Goal: Information Seeking & Learning: Learn about a topic

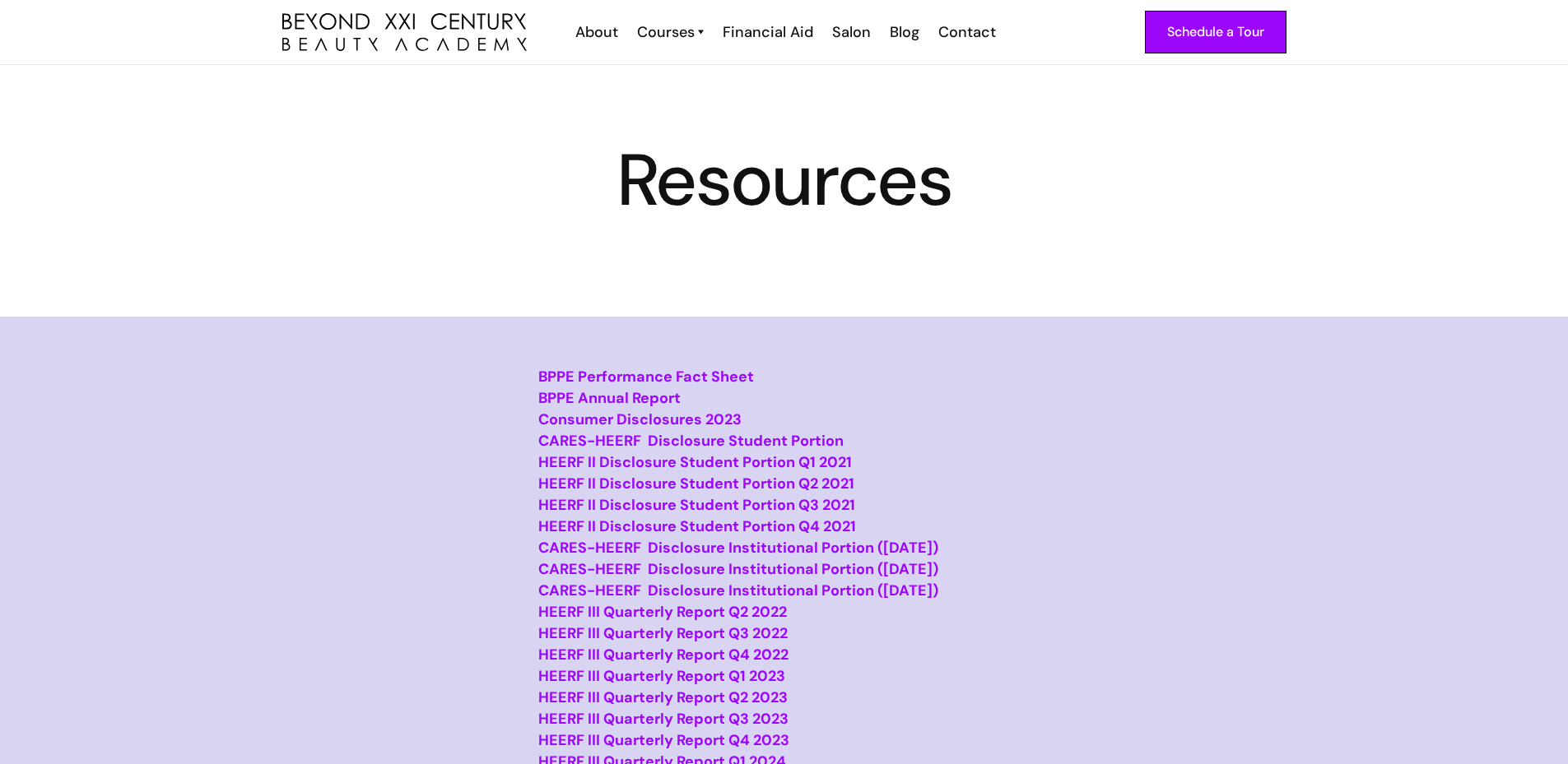
click at [659, 419] on strong "Consumer Disclosures 2023" at bounding box center [640, 420] width 203 height 20
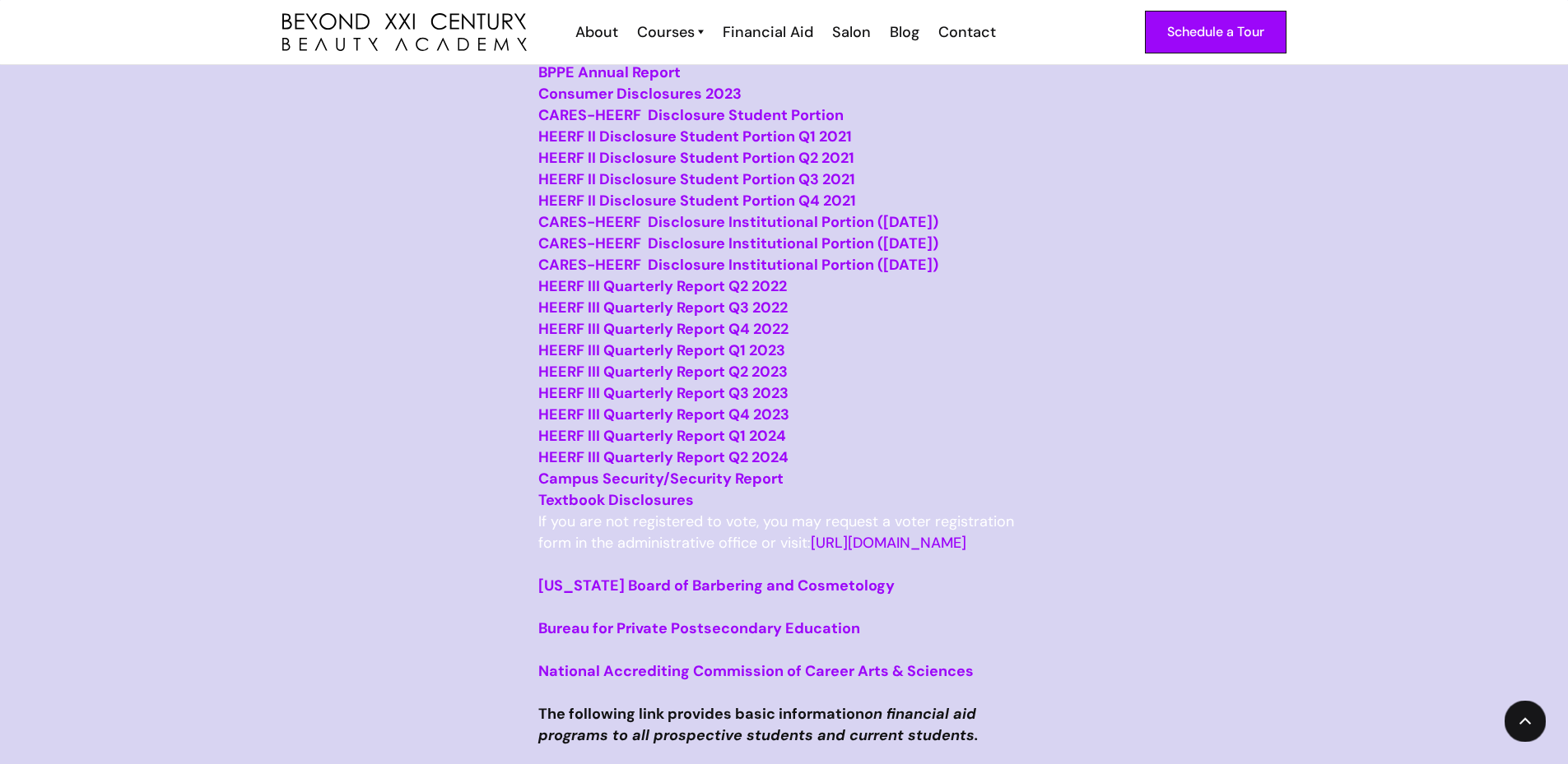
scroll to position [329, 0]
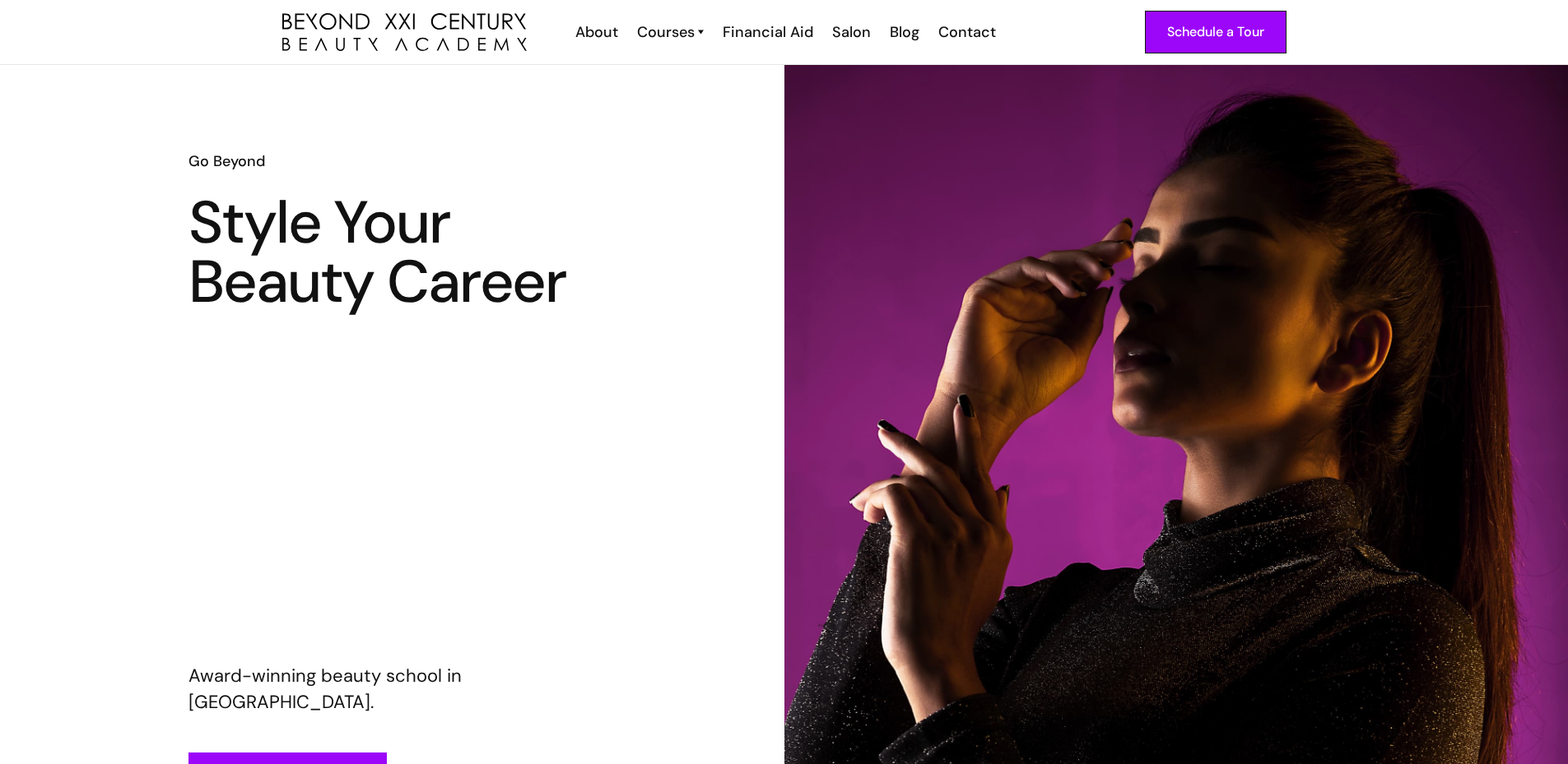
click at [597, 33] on div "About" at bounding box center [596, 32] width 42 height 22
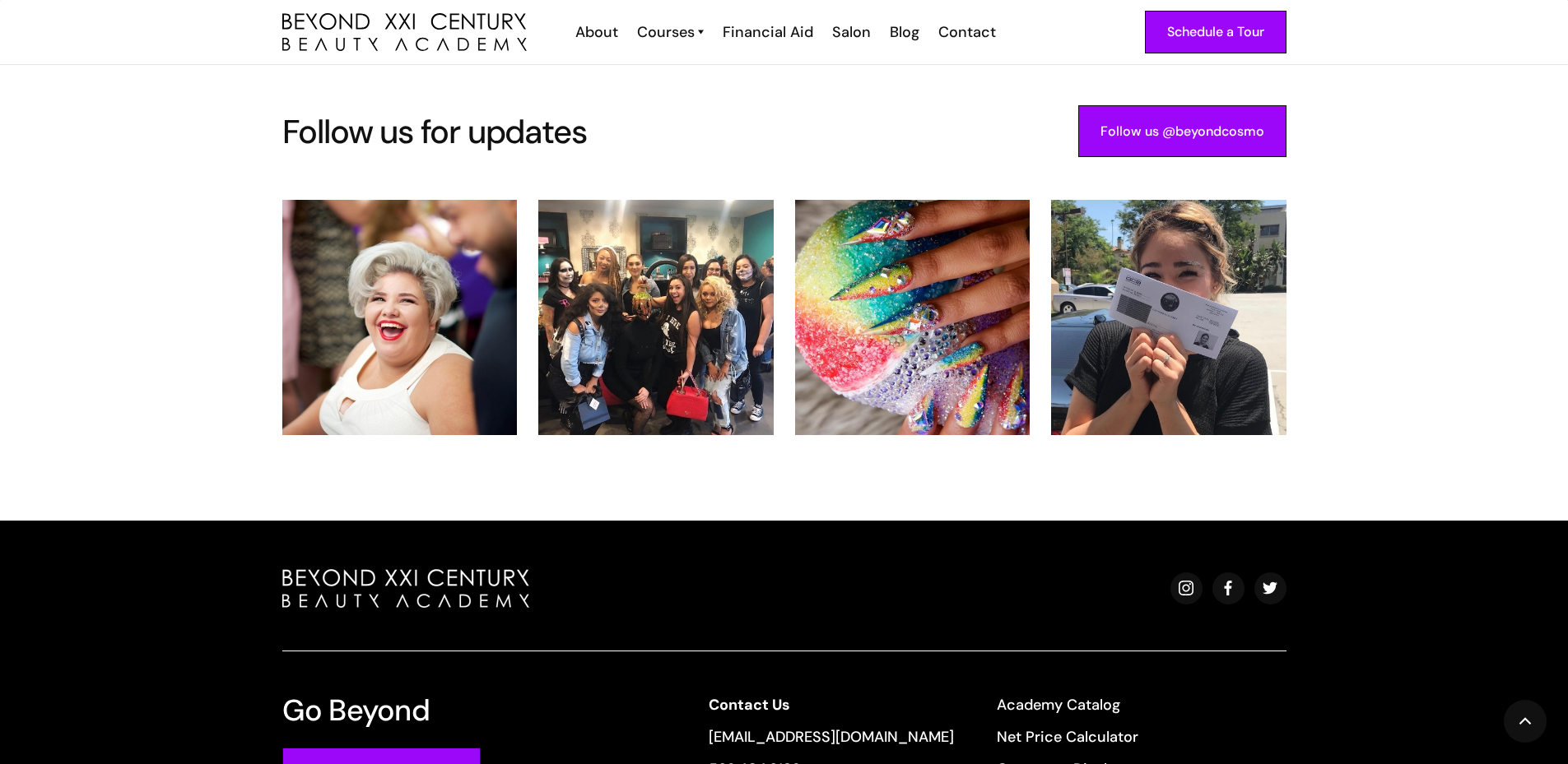
scroll to position [3373, 0]
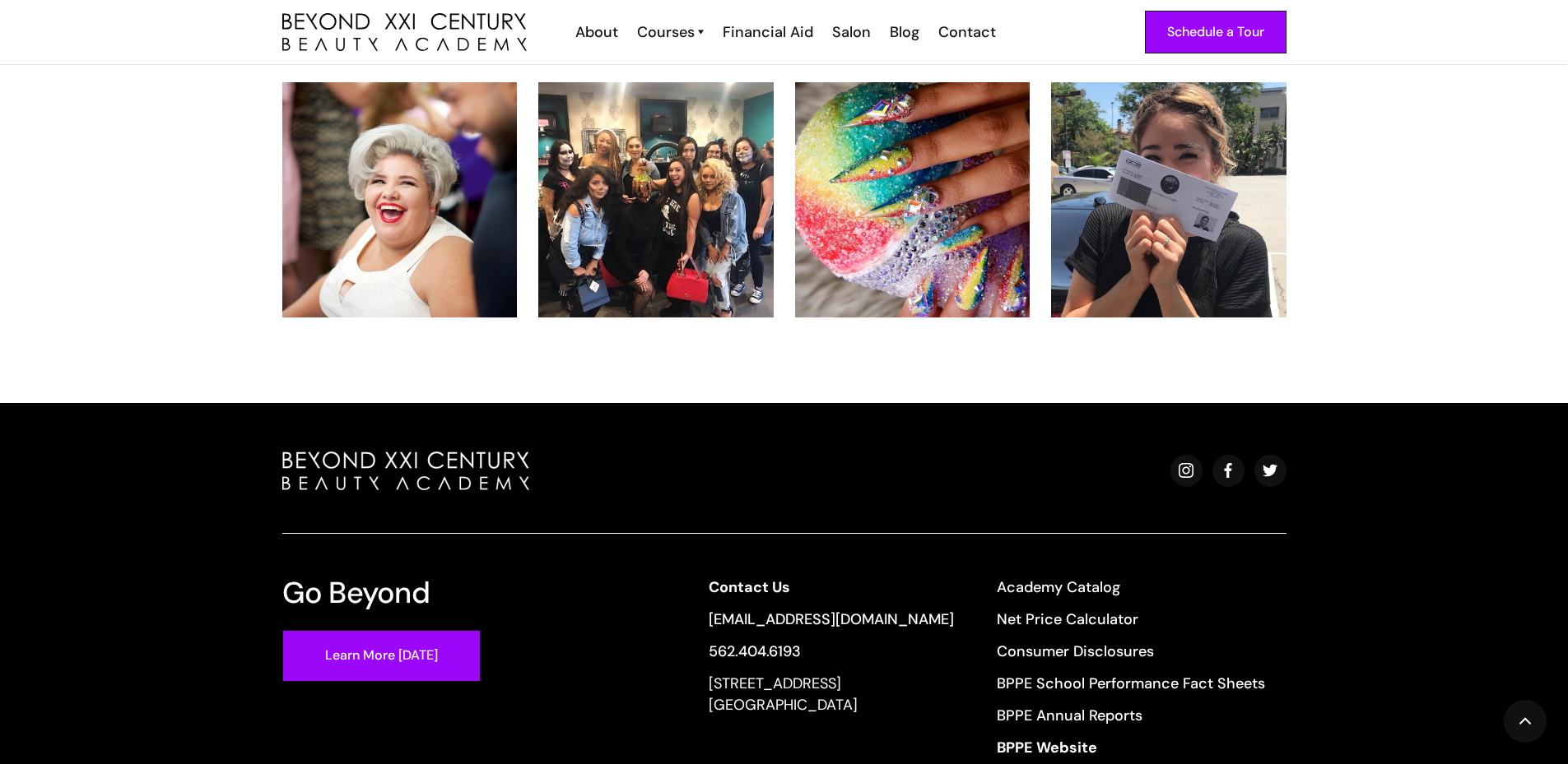
click at [1113, 641] on link "Consumer Disclosures" at bounding box center [1130, 652] width 269 height 22
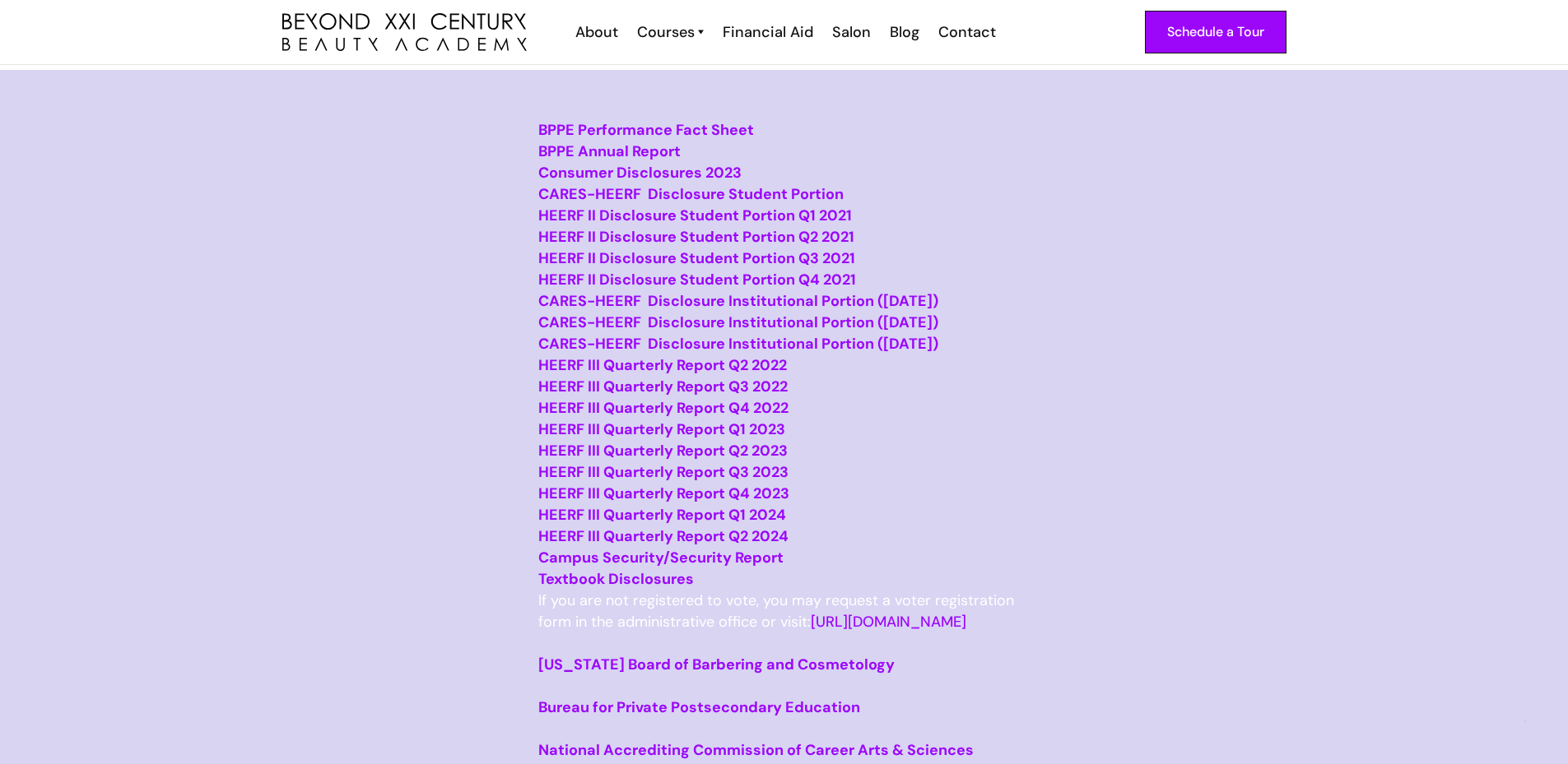
scroll to position [329, 0]
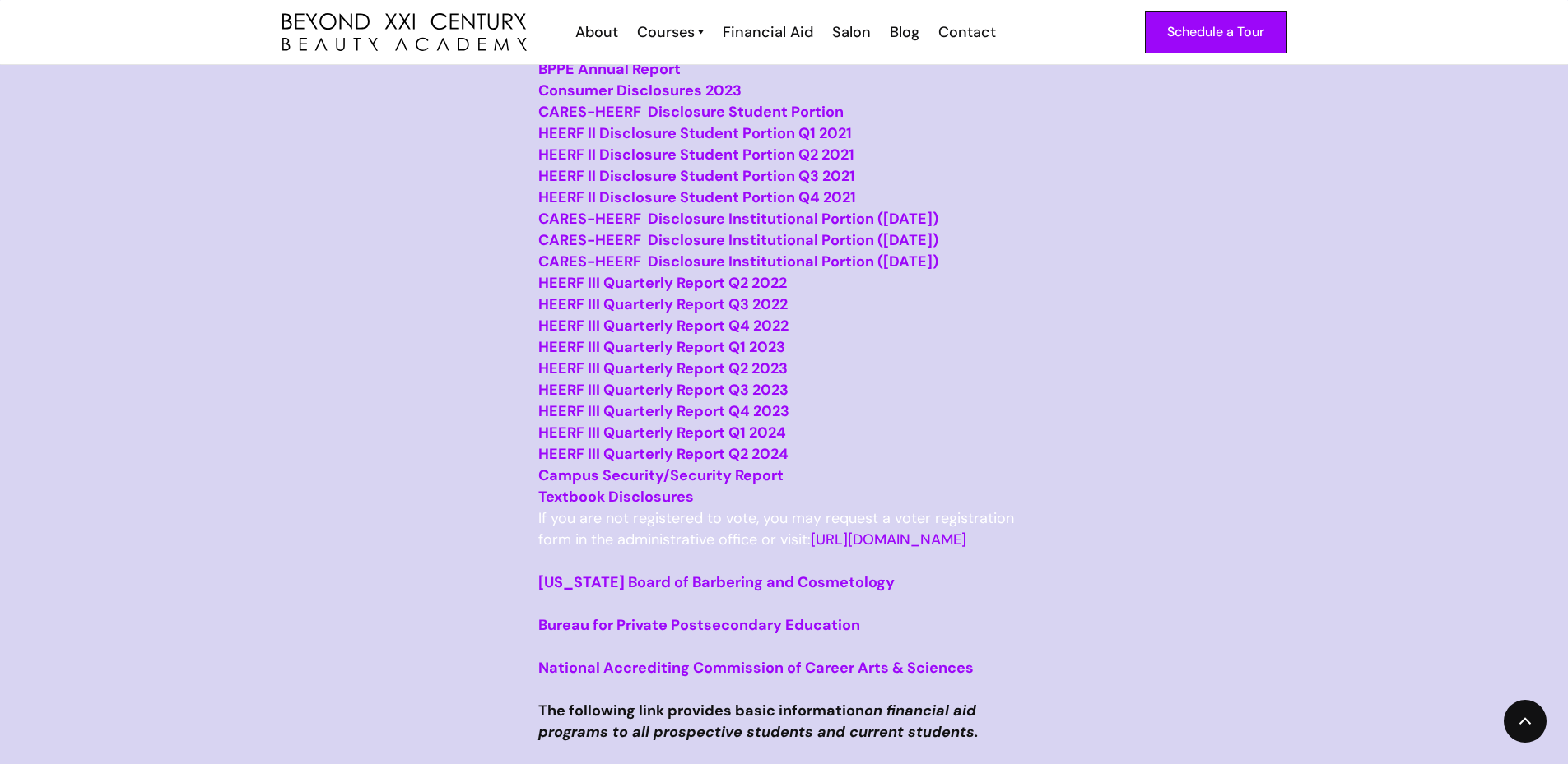
click at [689, 593] on strong "California Board of Barbering and Cosmetology" at bounding box center [716, 583] width 356 height 20
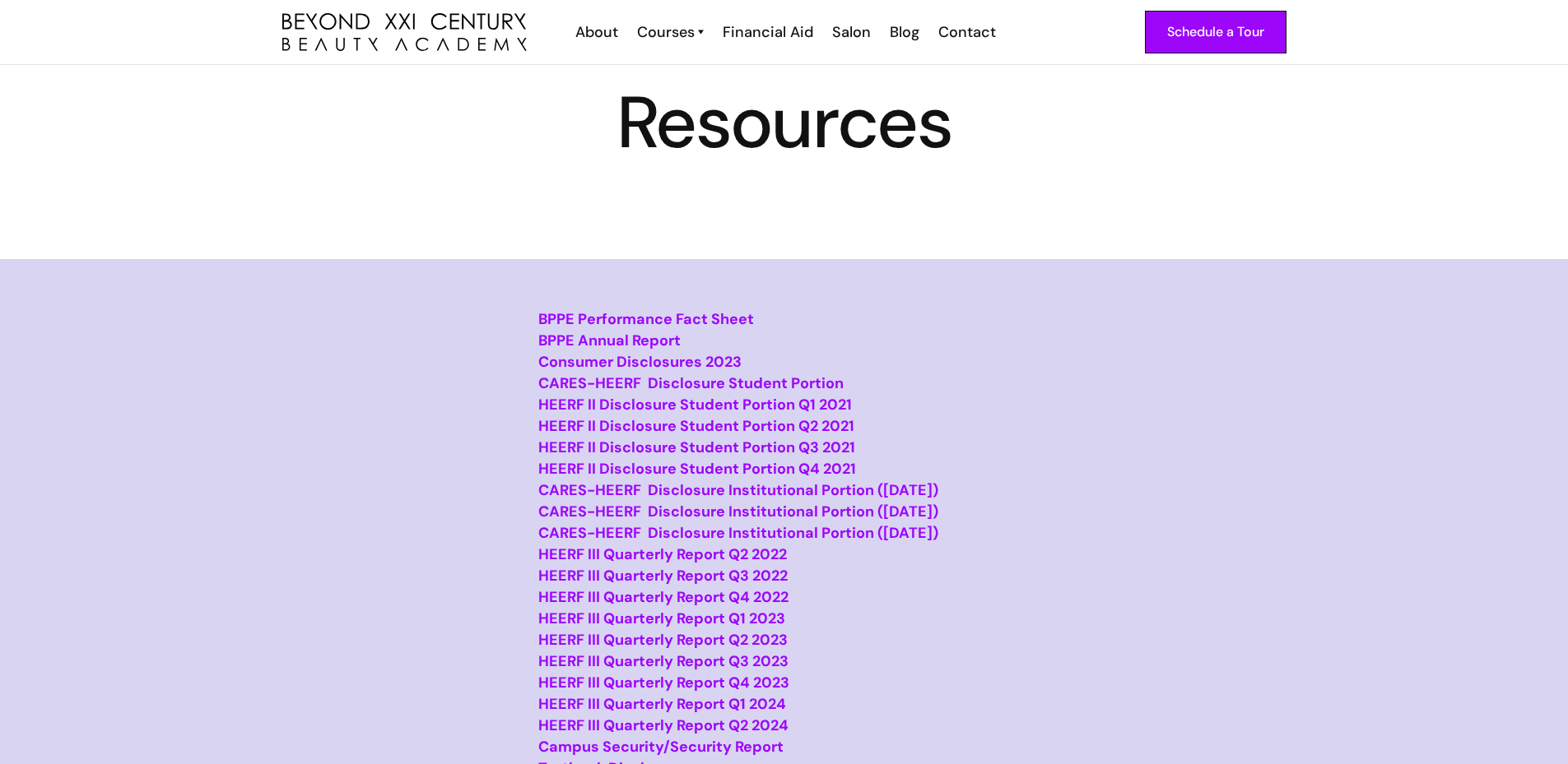
scroll to position [0, 0]
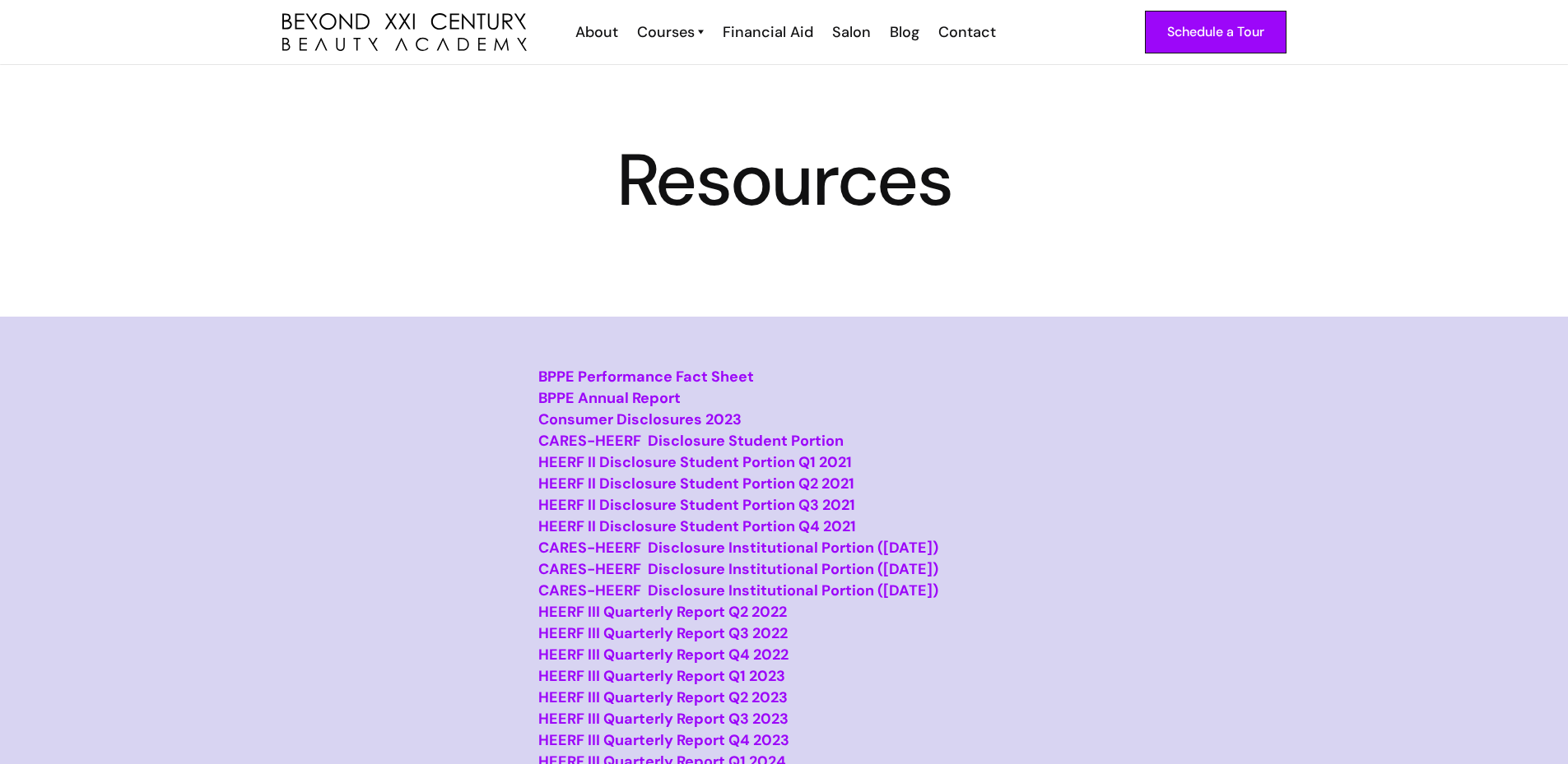
click at [670, 441] on strong "CARES-HEERF Disclosure Student Portion" at bounding box center [690, 441] width 305 height 20
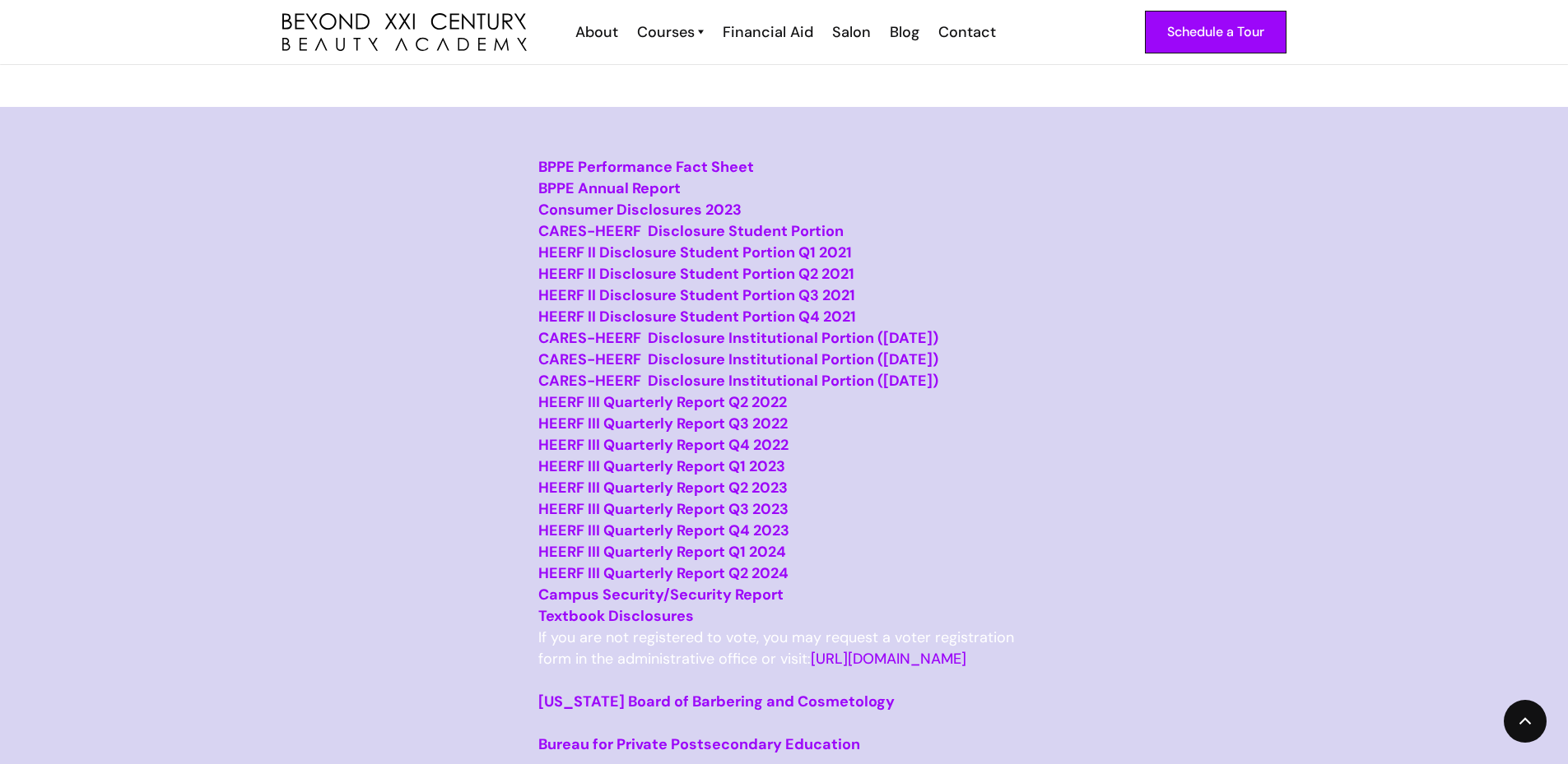
scroll to position [247, 0]
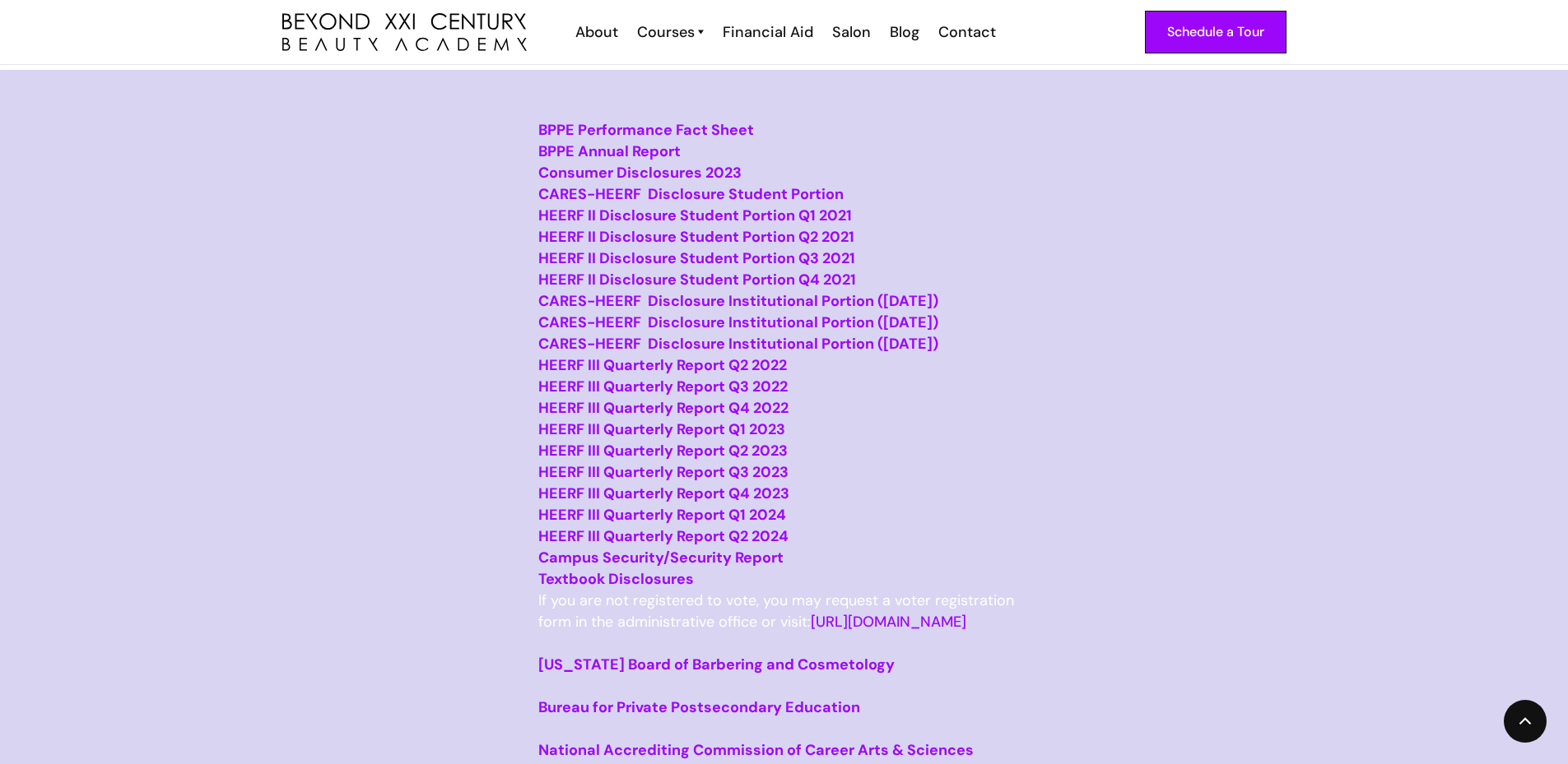
click at [717, 568] on strong "Campus Security/Security Report" at bounding box center [660, 558] width 245 height 20
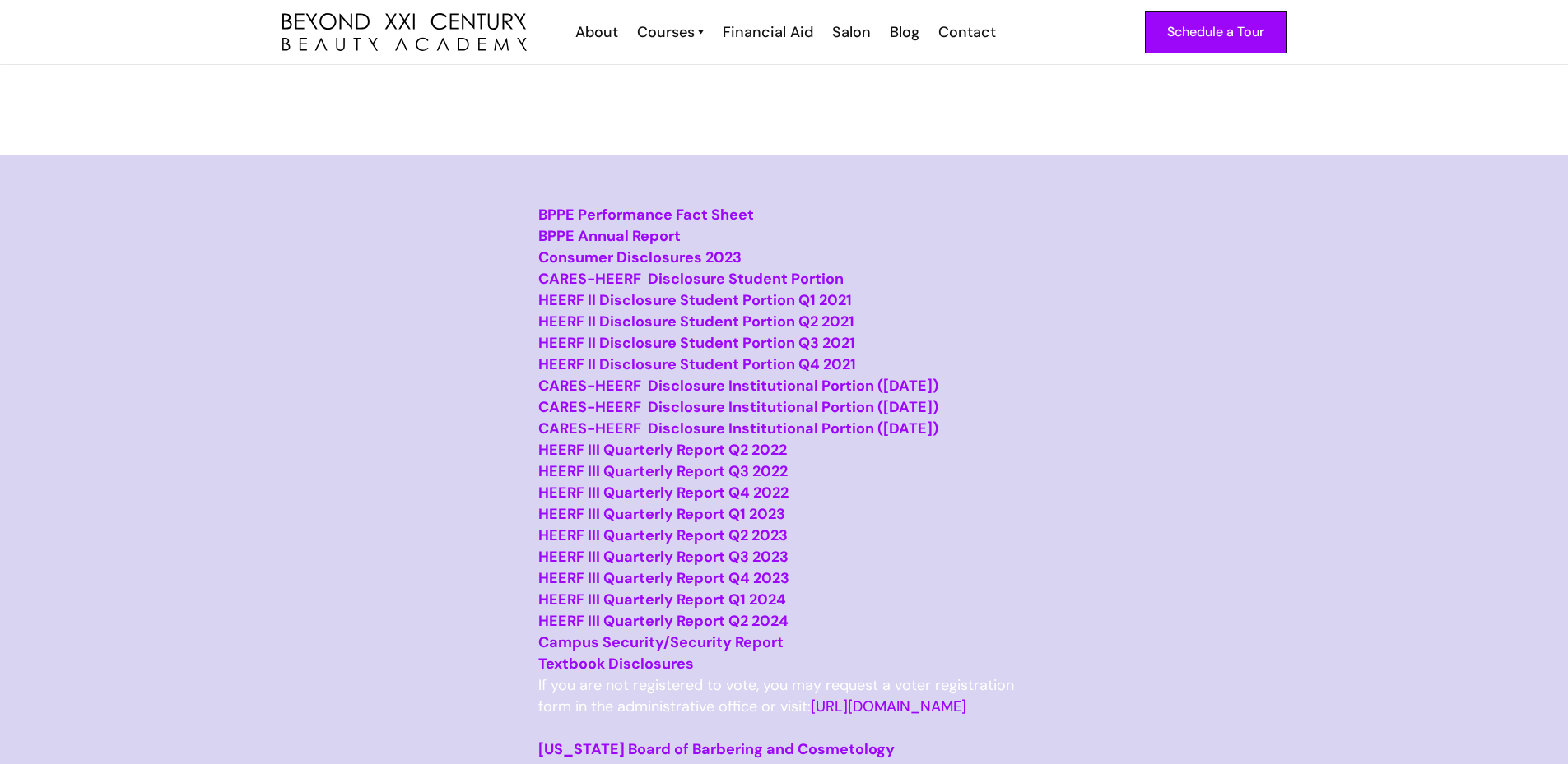
scroll to position [0, 0]
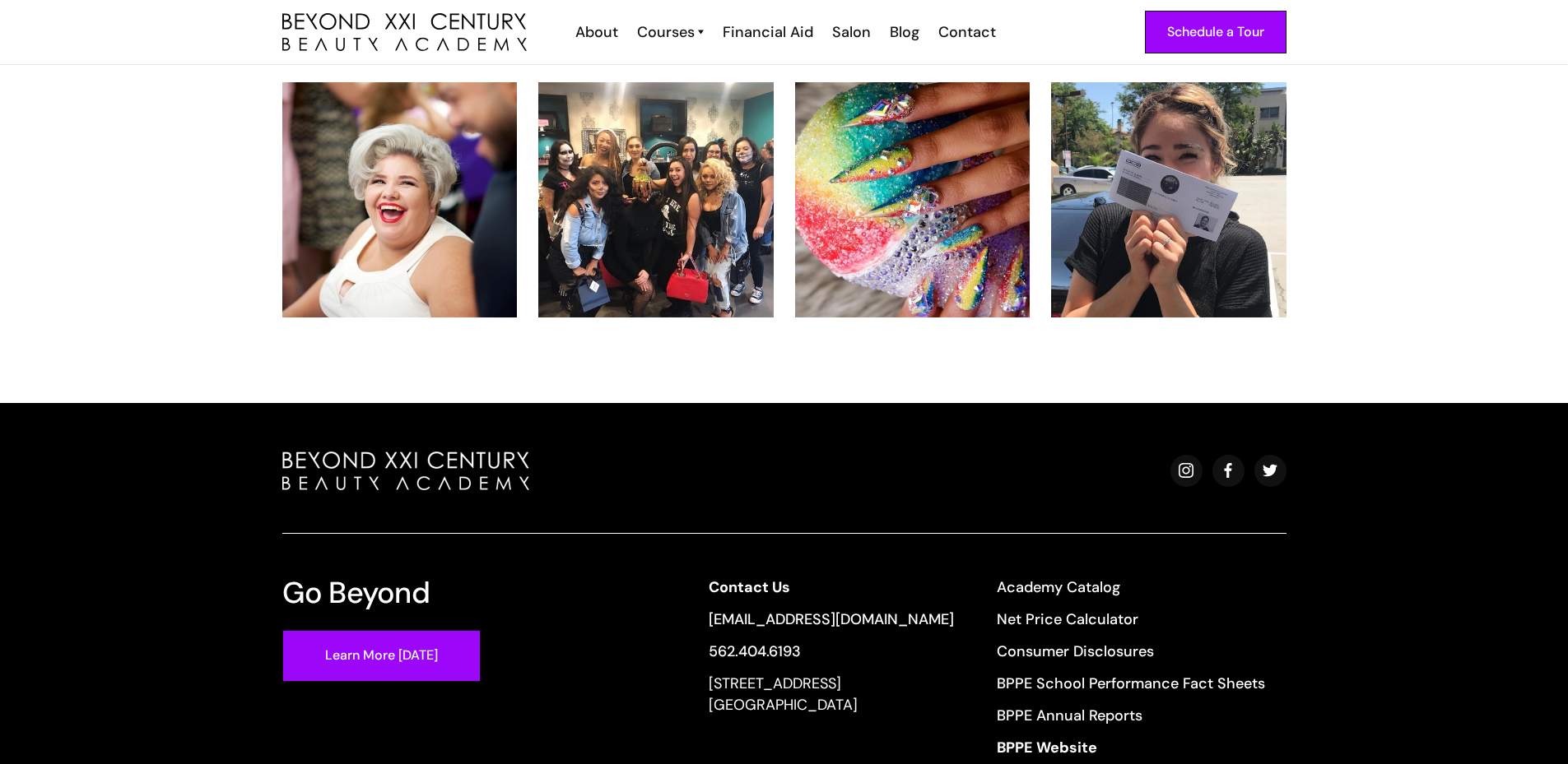
click at [1082, 577] on link "Academy Catalog" at bounding box center [1130, 588] width 269 height 22
